Goal: Book appointment/travel/reservation

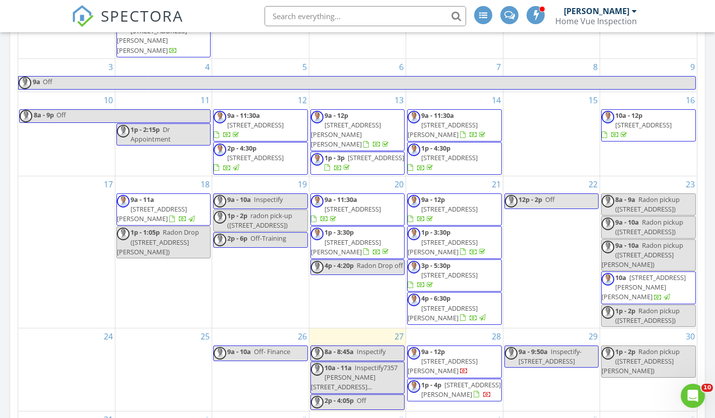
scroll to position [106, 0]
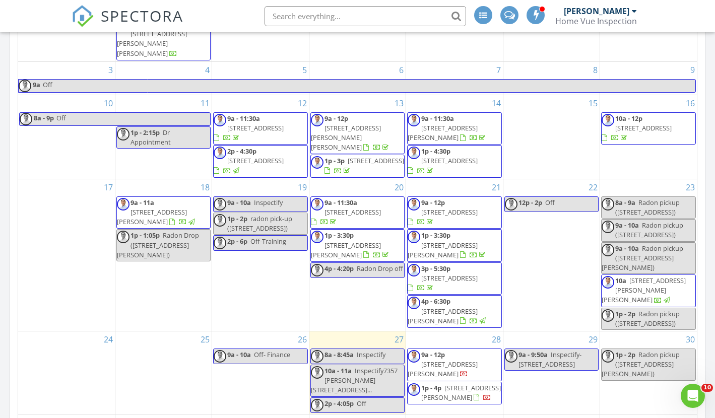
click at [470, 360] on span "6006 Brook Valley Run, Monroe 28110" at bounding box center [443, 369] width 70 height 19
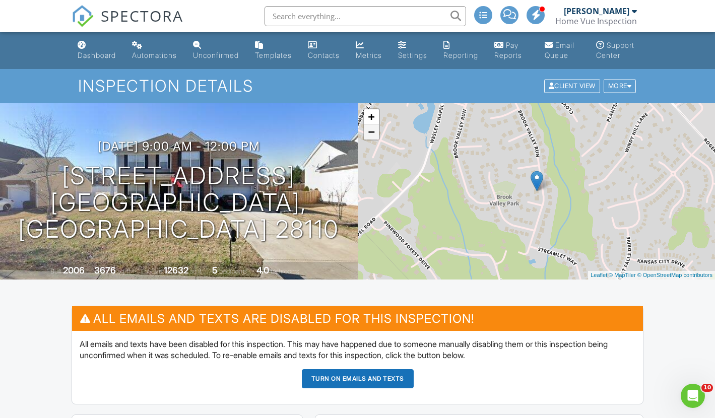
click at [370, 140] on link "−" at bounding box center [371, 131] width 15 height 15
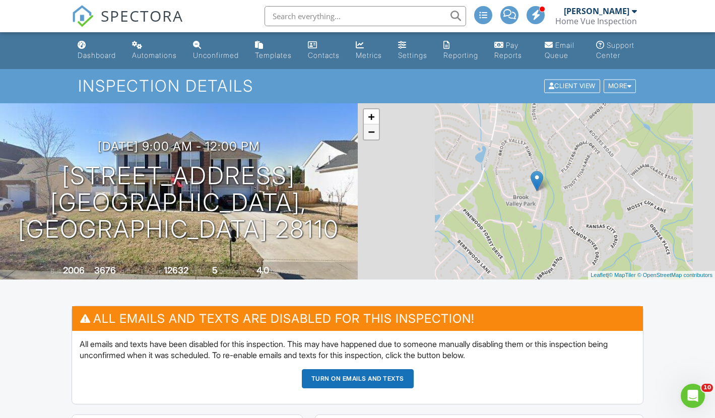
click at [370, 140] on link "−" at bounding box center [371, 131] width 15 height 15
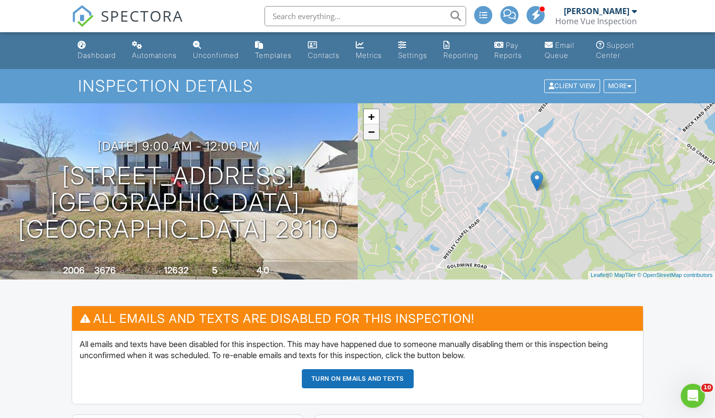
click at [370, 140] on link "−" at bounding box center [371, 131] width 15 height 15
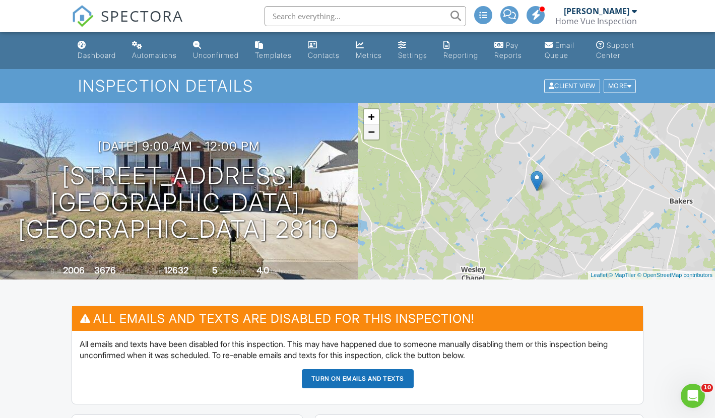
click at [370, 140] on link "−" at bounding box center [371, 131] width 15 height 15
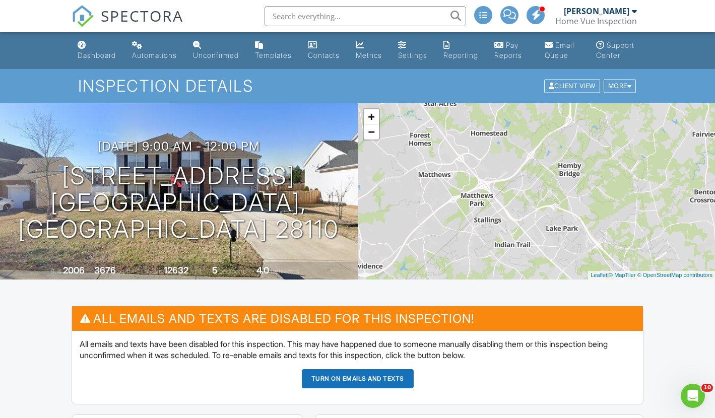
drag, startPoint x: 576, startPoint y: 150, endPoint x: 576, endPoint y: 289, distance: 139.5
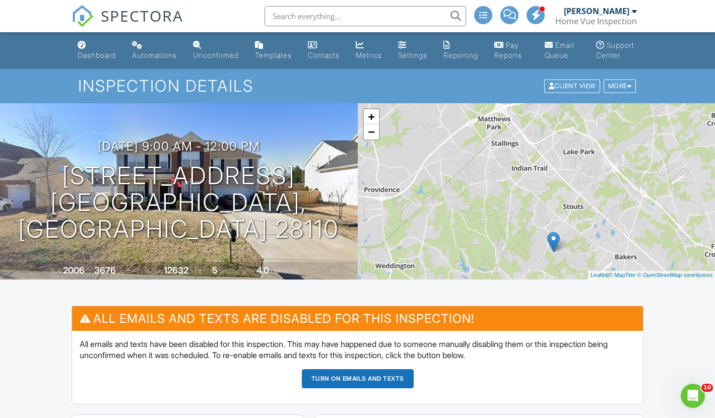
drag, startPoint x: 584, startPoint y: 156, endPoint x: 601, endPoint y: 81, distance: 76.5
click at [371, 140] on link "−" at bounding box center [371, 131] width 15 height 15
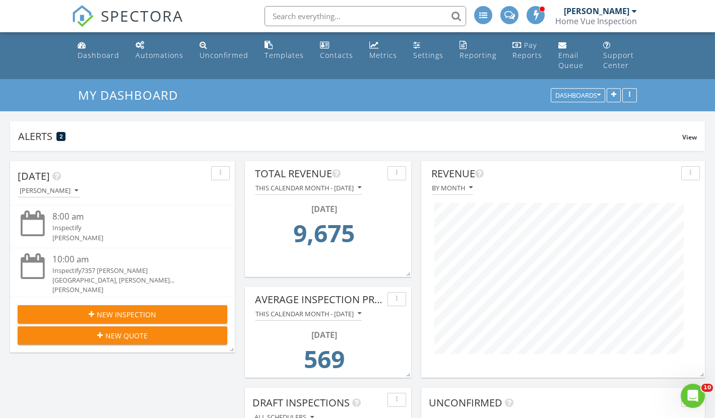
scroll to position [503512, 503269]
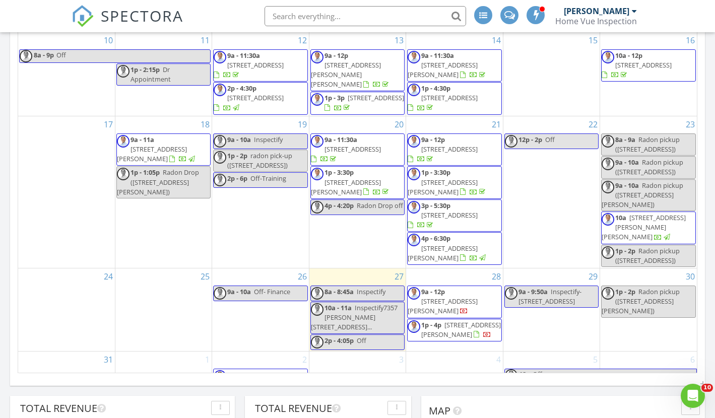
scroll to position [751, 0]
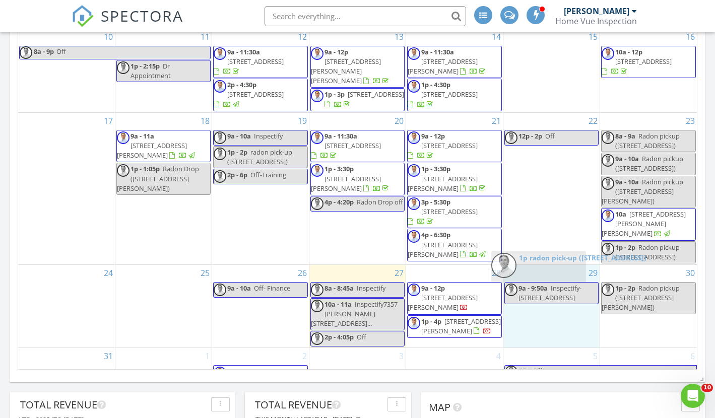
drag, startPoint x: 273, startPoint y: 346, endPoint x: 551, endPoint y: 260, distance: 290.9
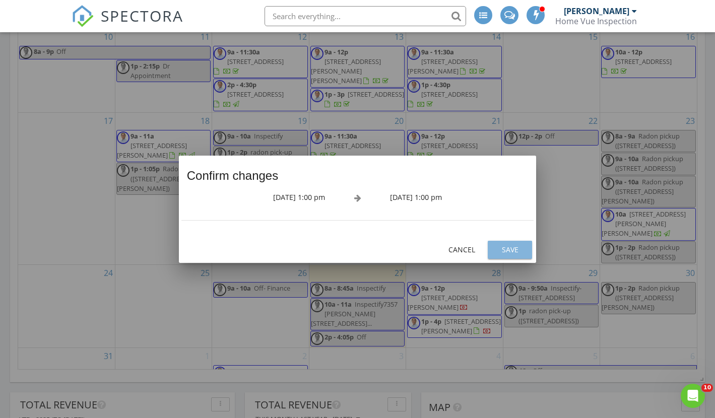
click at [520, 247] on div "Save" at bounding box center [510, 249] width 28 height 11
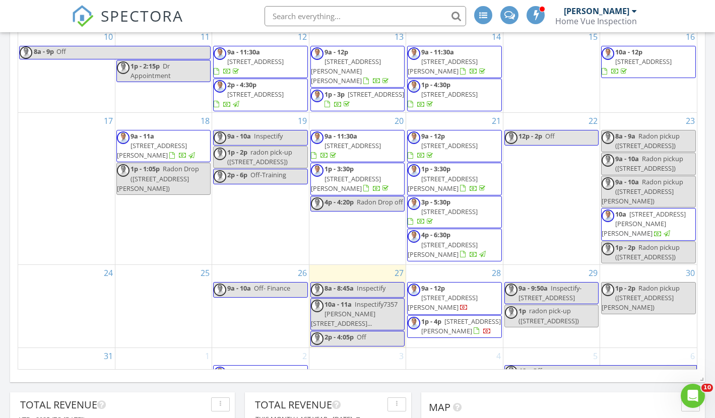
click at [654, 294] on div "30 1p - 2p Radon pickup (2909 Julian Glen Cir, Waxhaw)" at bounding box center [648, 306] width 97 height 83
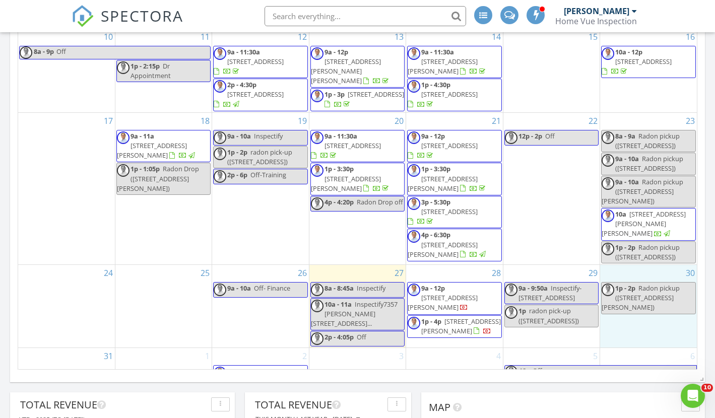
click at [553, 284] on span "Inspectify-[STREET_ADDRESS]" at bounding box center [549, 293] width 63 height 19
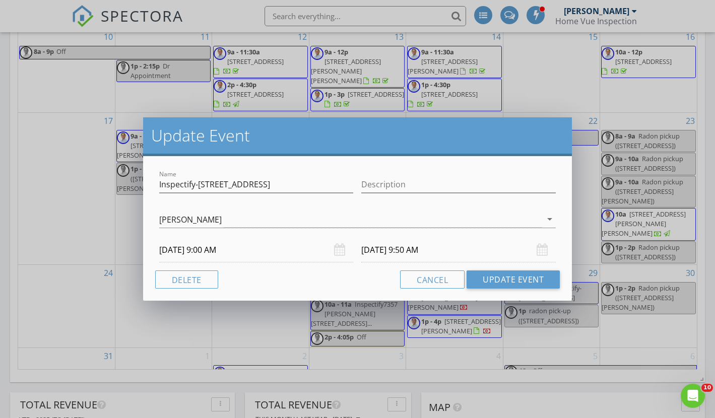
click at [553, 238] on div "Update Event Name Inspectify-2514 Cranbrook Ln Description Michael Weiss arrow_…" at bounding box center [357, 208] width 429 height 183
click at [432, 284] on button "Cancel" at bounding box center [432, 280] width 64 height 18
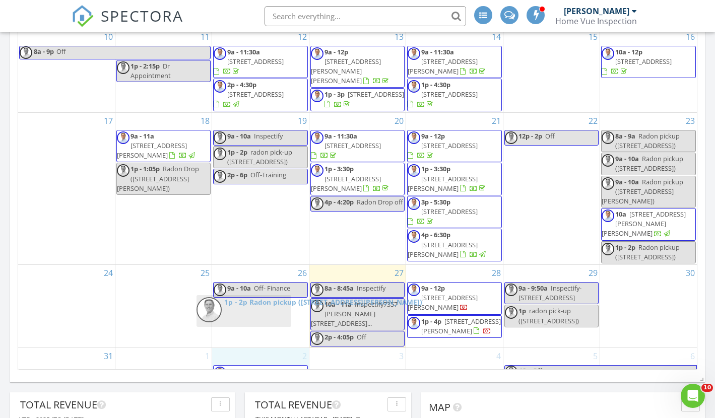
drag, startPoint x: 650, startPoint y: 238, endPoint x: 246, endPoint y: 302, distance: 409.6
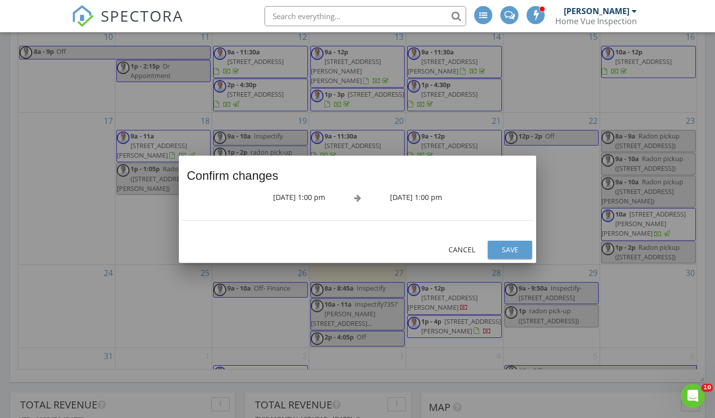
click at [515, 243] on button "Save" at bounding box center [510, 250] width 44 height 18
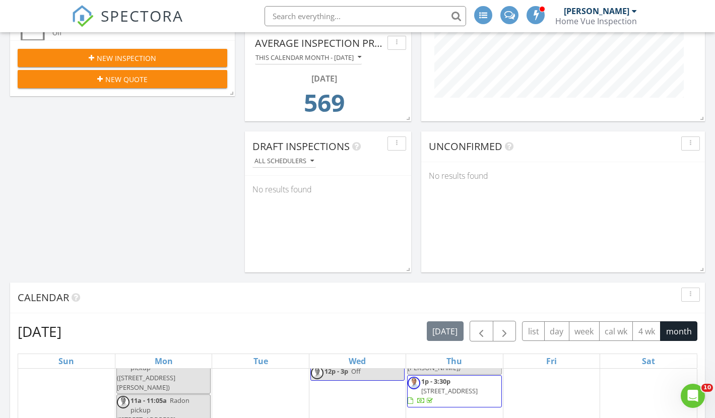
scroll to position [145, 0]
